Goal: Information Seeking & Learning: Understand process/instructions

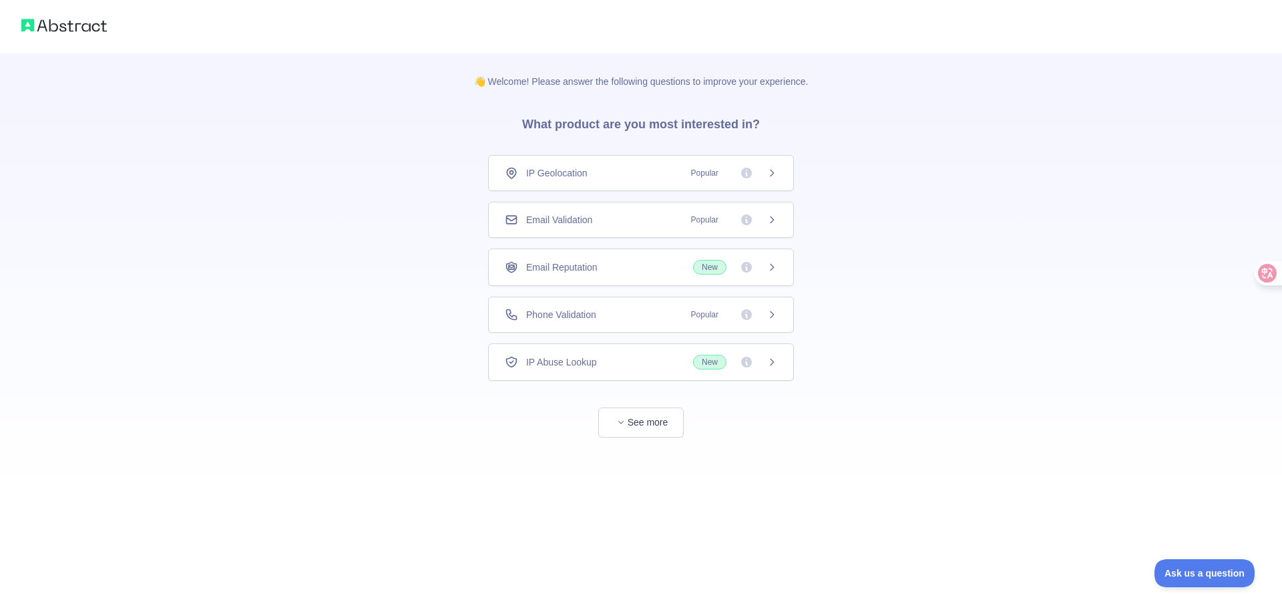
click at [644, 173] on div "IP Geolocation Popular" at bounding box center [641, 172] width 272 height 13
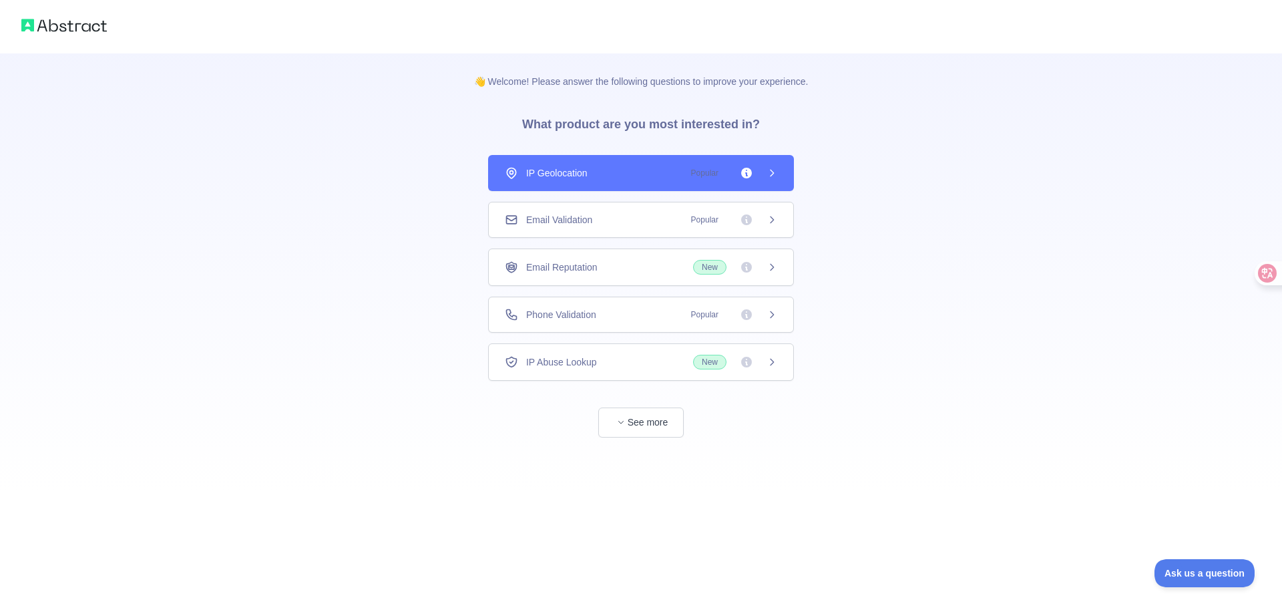
click at [755, 172] on div "👋 Welcome! Please answer the following questions to improve your experience. Wh…" at bounding box center [641, 307] width 1282 height 614
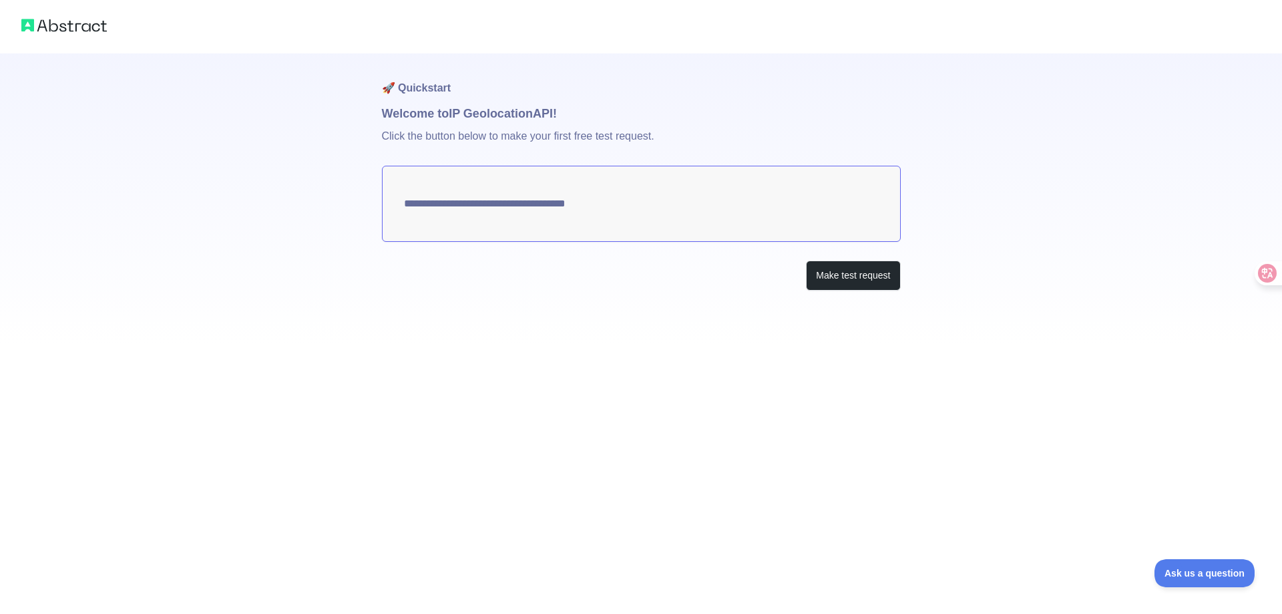
type textarea "**********"
click at [663, 204] on textarea "**********" at bounding box center [641, 204] width 519 height 76
click at [829, 277] on button "Make test request" at bounding box center [853, 275] width 94 height 30
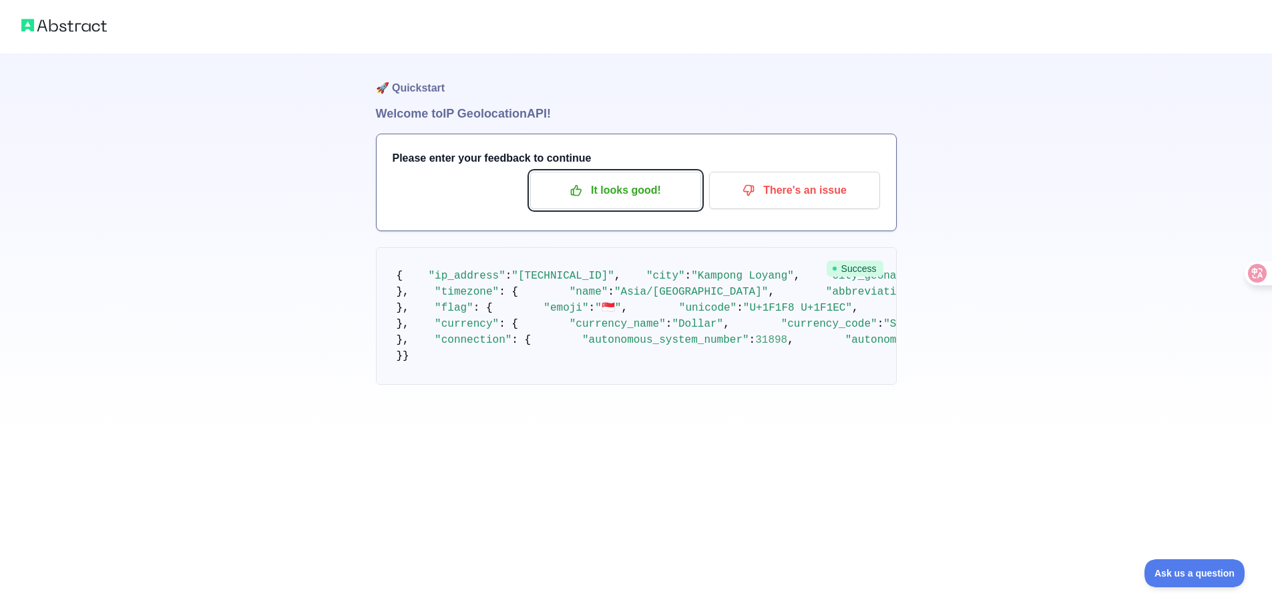
drag, startPoint x: 645, startPoint y: 198, endPoint x: 717, endPoint y: 218, distance: 75.5
click at [653, 202] on button "It looks good!" at bounding box center [615, 190] width 171 height 37
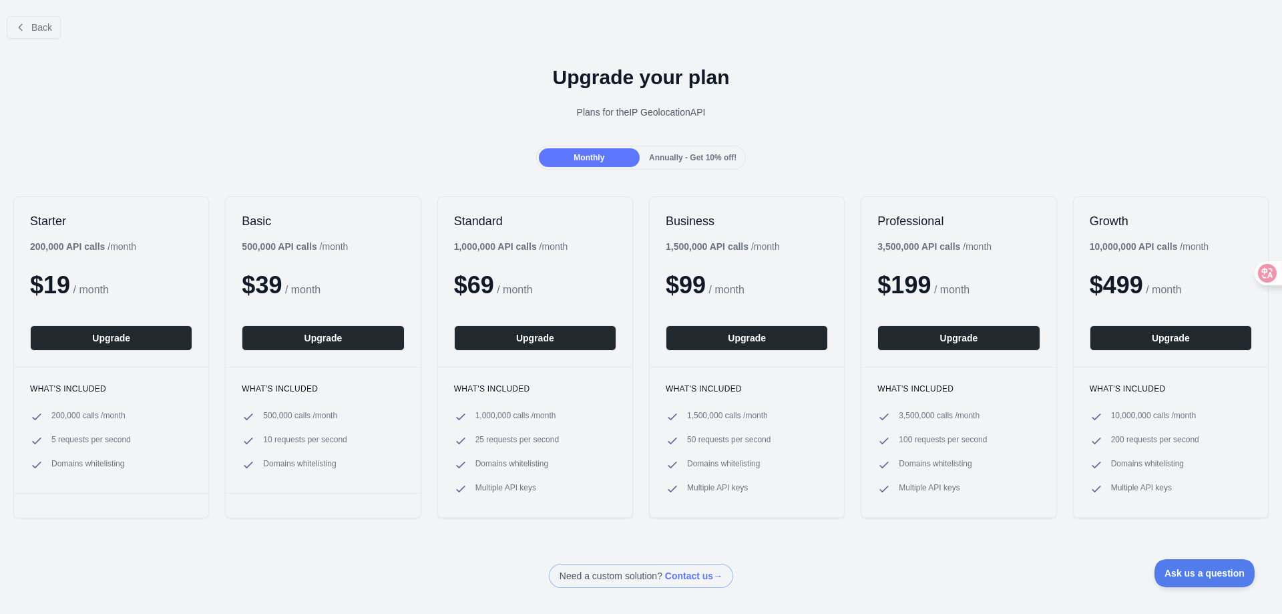
drag, startPoint x: 696, startPoint y: 262, endPoint x: 689, endPoint y: 166, distance: 97.1
click at [689, 167] on div "Monthly Annually - Get 10% off!" at bounding box center [641, 158] width 210 height 24
click at [689, 159] on span "Annually - Get 10% off!" at bounding box center [692, 157] width 87 height 9
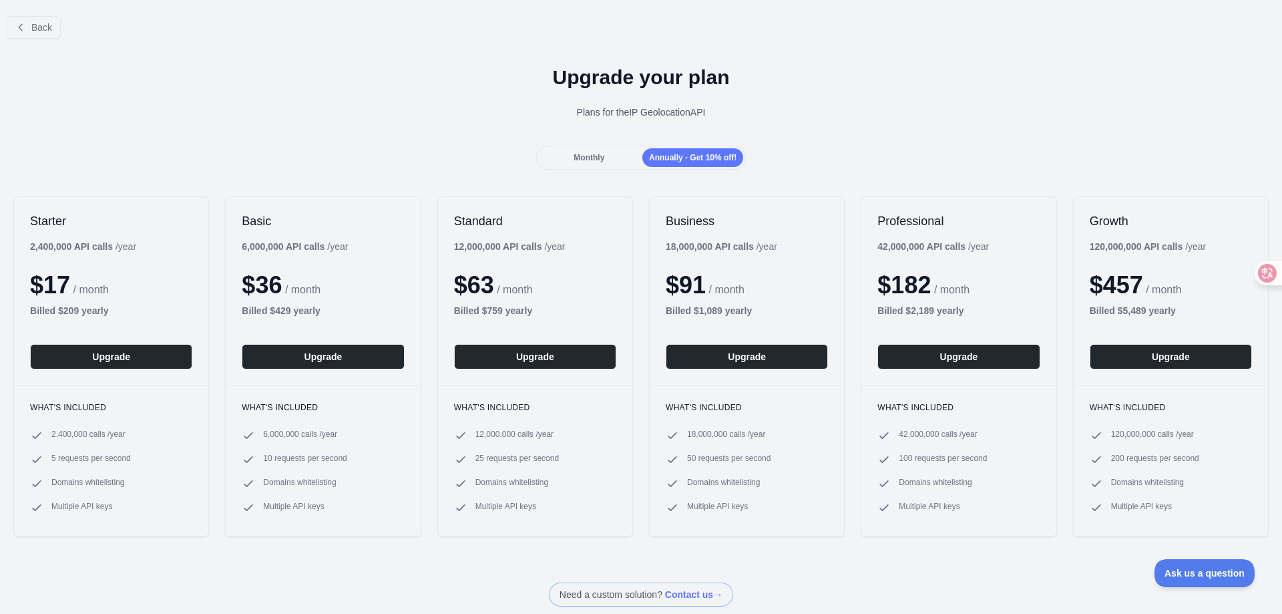
click at [620, 155] on div "Monthly" at bounding box center [589, 157] width 101 height 19
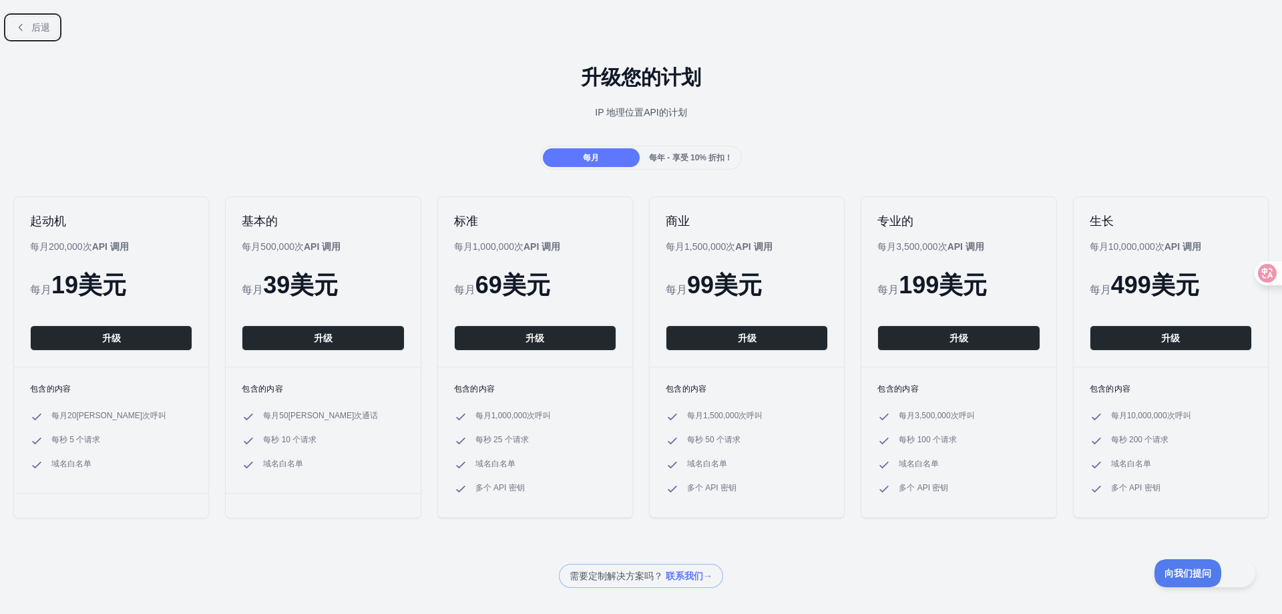
click at [47, 16] on button "后退" at bounding box center [33, 27] width 52 height 23
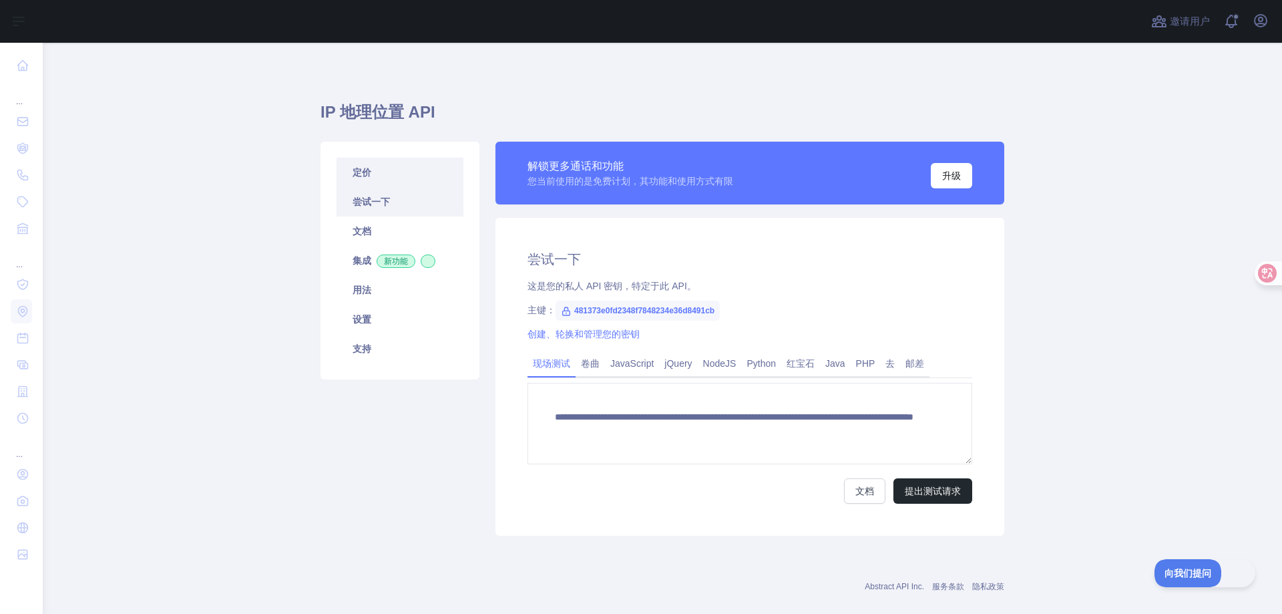
click at [375, 174] on link "定价" at bounding box center [400, 172] width 127 height 29
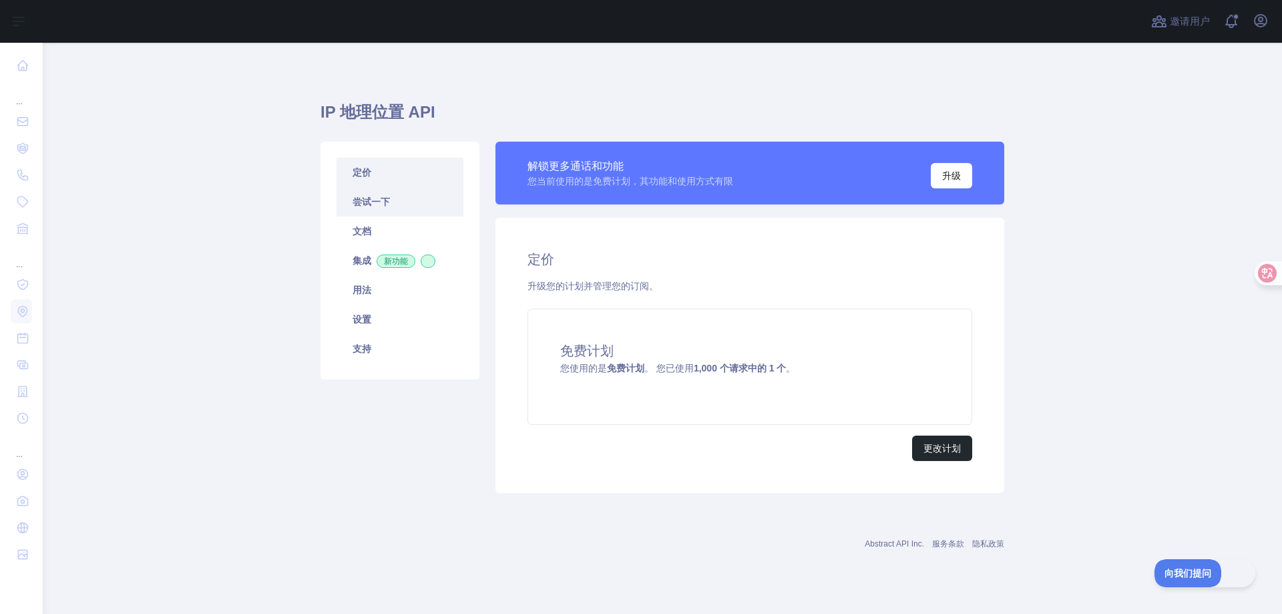
click at [385, 204] on font "尝试一下" at bounding box center [371, 201] width 37 height 11
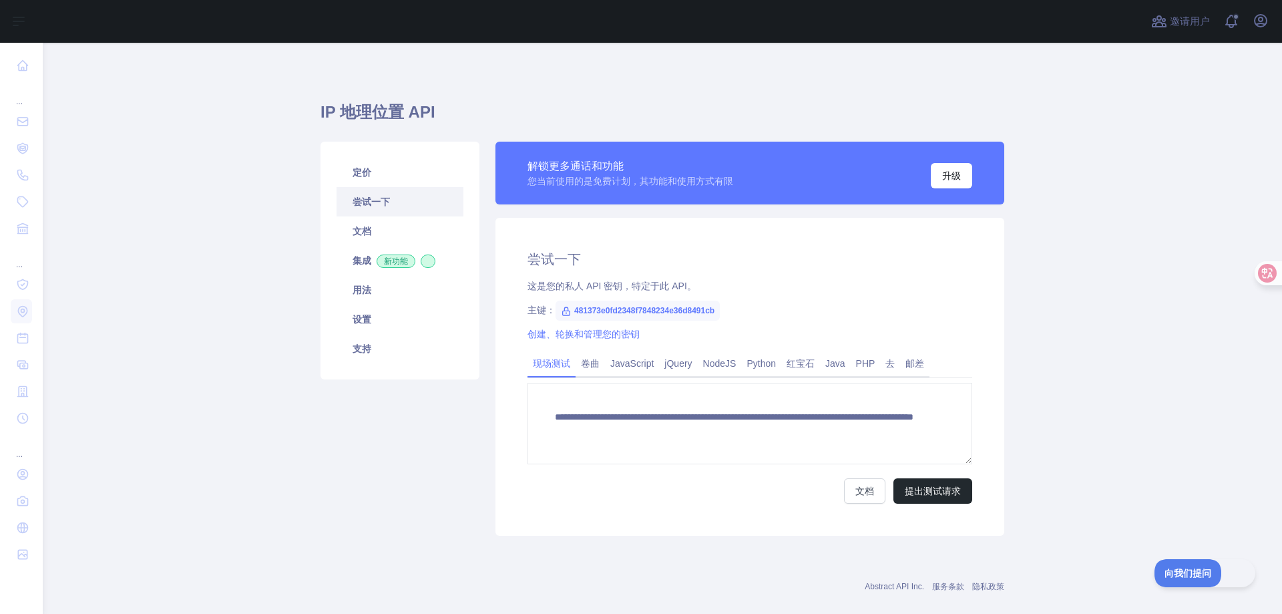
click at [588, 312] on font "481373e0fd2348f7848234e36d8491cb" at bounding box center [644, 310] width 140 height 9
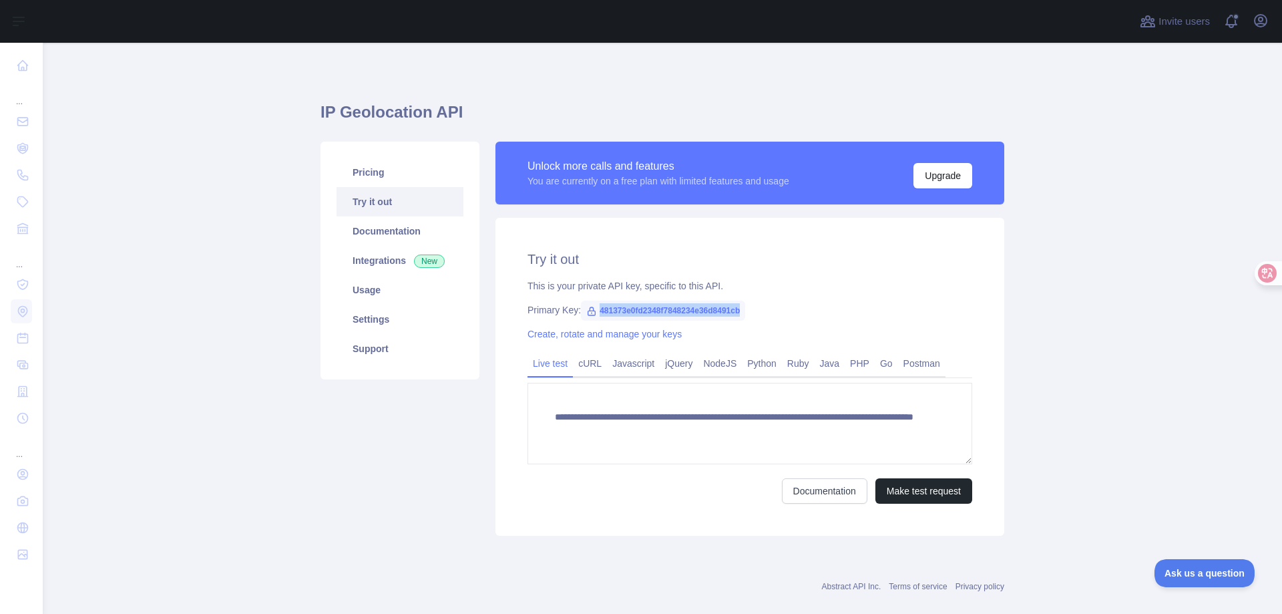
drag, startPoint x: 590, startPoint y: 310, endPoint x: 740, endPoint y: 313, distance: 150.3
click at [740, 313] on span "481373e0fd2348f7848234e36d8491cb" at bounding box center [663, 311] width 164 height 20
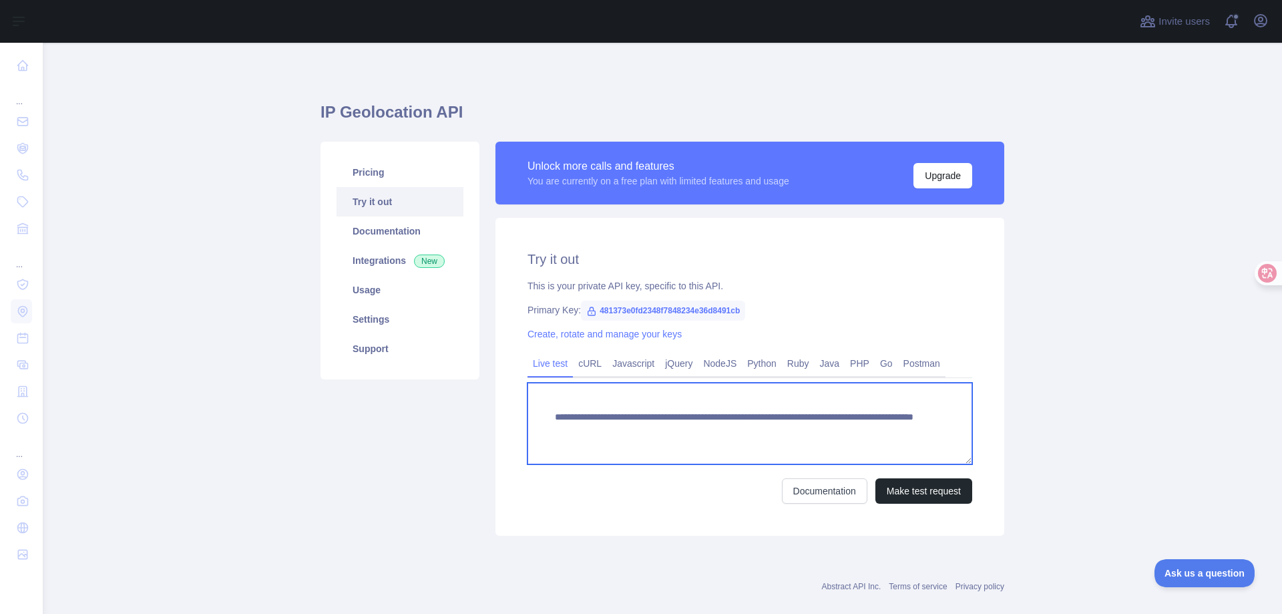
drag, startPoint x: 902, startPoint y: 437, endPoint x: 534, endPoint y: 405, distance: 369.4
click at [534, 405] on textarea "**********" at bounding box center [750, 423] width 445 height 81
click at [684, 419] on textarea "**********" at bounding box center [750, 423] width 445 height 81
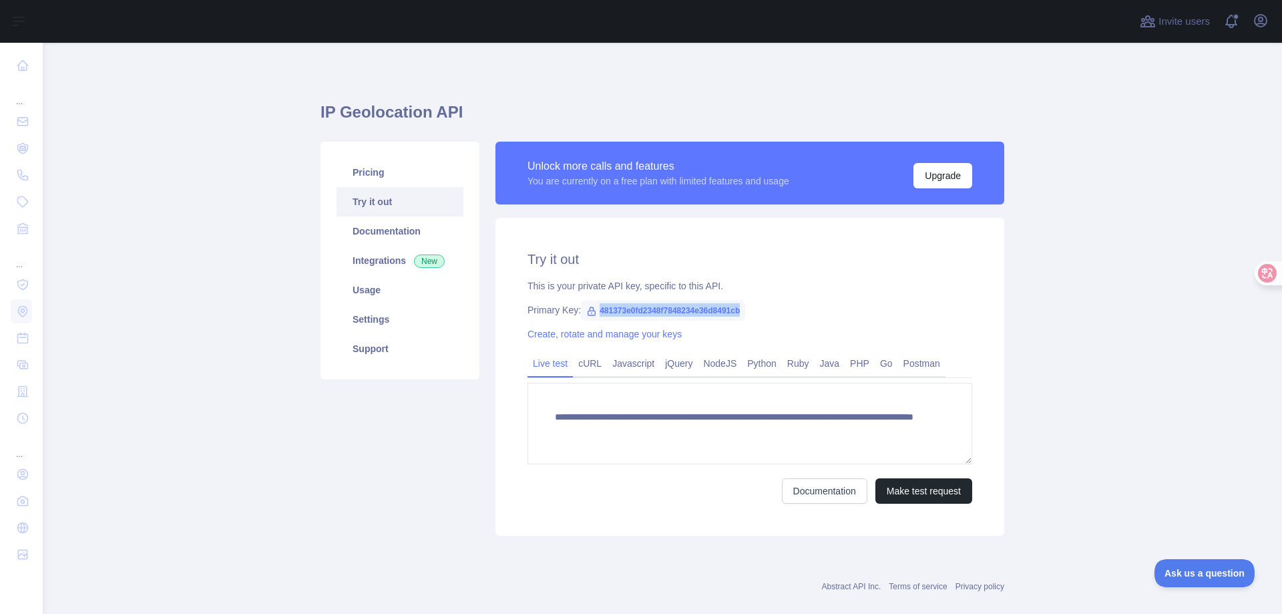
drag, startPoint x: 739, startPoint y: 310, endPoint x: 591, endPoint y: 309, distance: 148.3
click at [591, 309] on span "481373e0fd2348f7848234e36d8491cb" at bounding box center [663, 311] width 164 height 20
copy span "481373e0fd2348f7848234e36d8491cb"
